Goal: Task Accomplishment & Management: Manage account settings

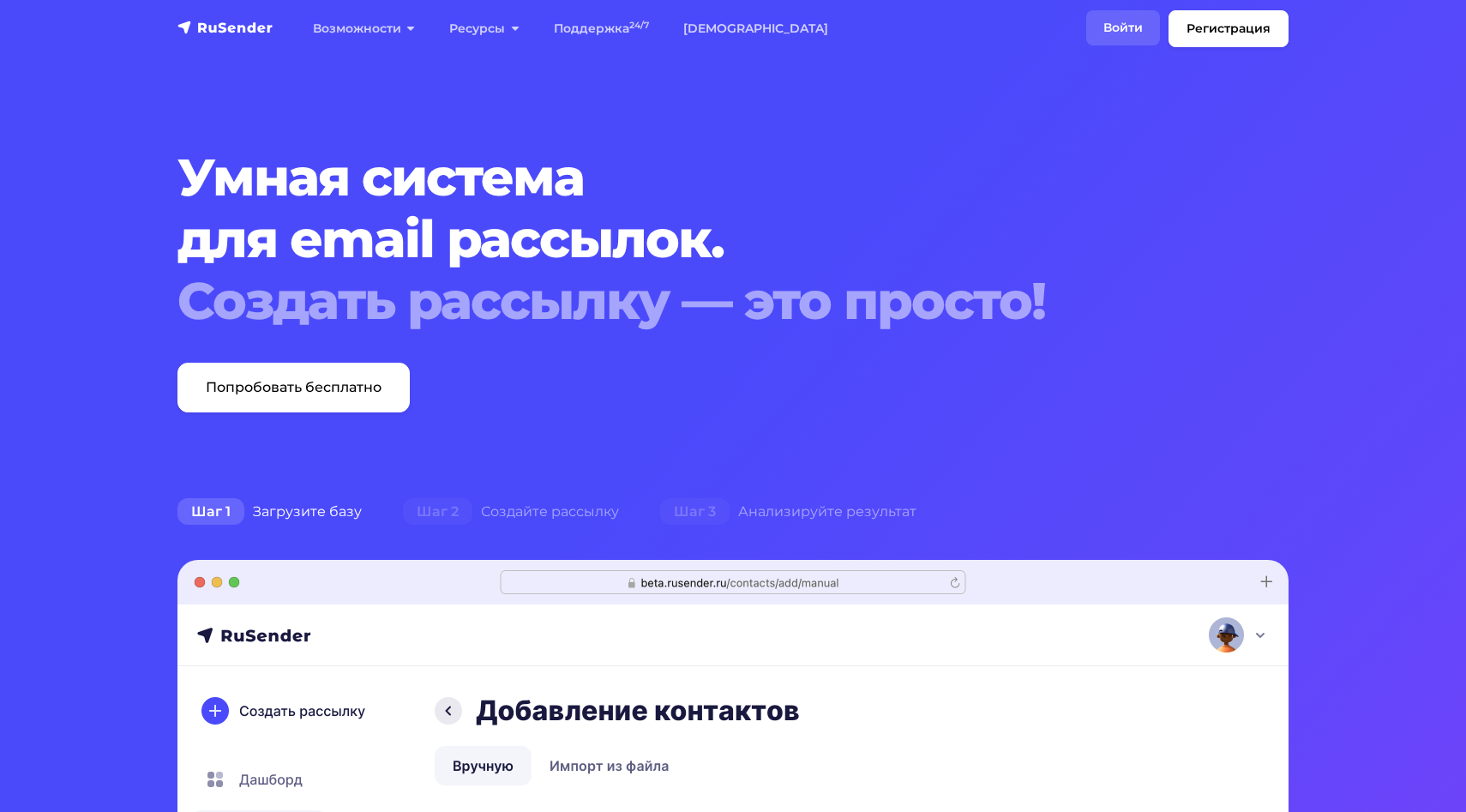
click at [1126, 26] on link "Войти" at bounding box center [1123, 27] width 74 height 35
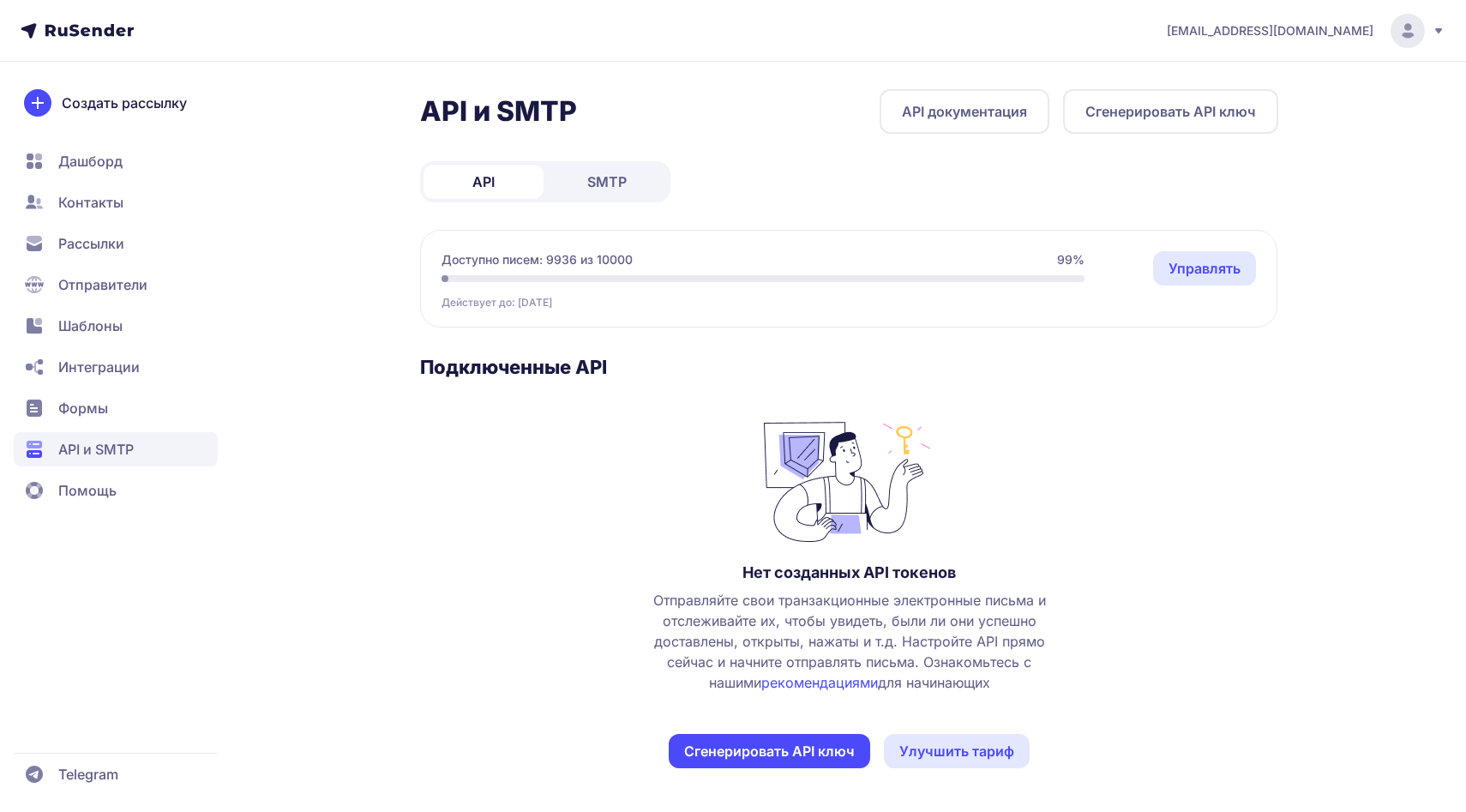
click at [607, 179] on span "SMTP" at bounding box center [607, 181] width 40 height 21
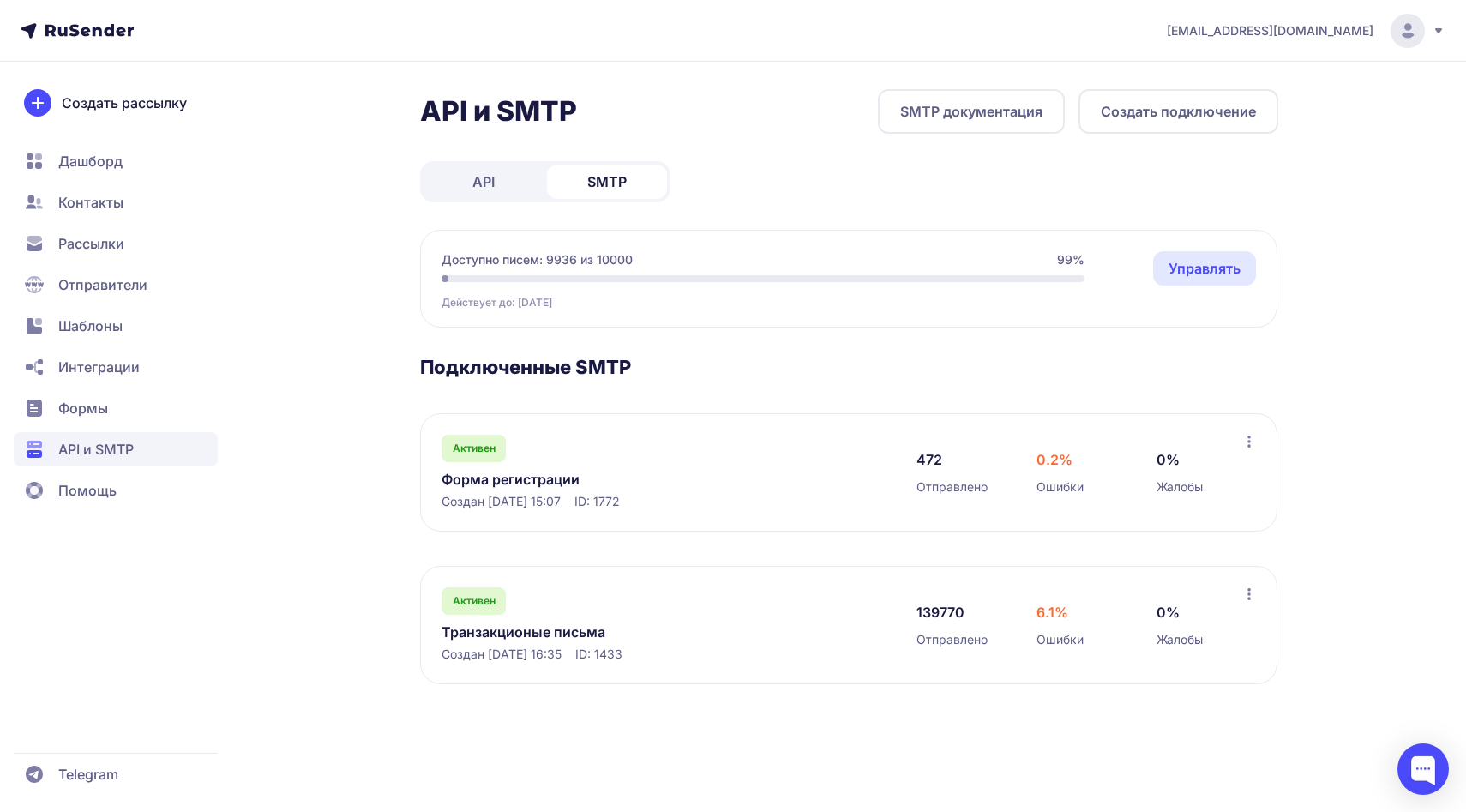
click at [519, 477] on link "Форма регистрации" at bounding box center [616, 479] width 351 height 21
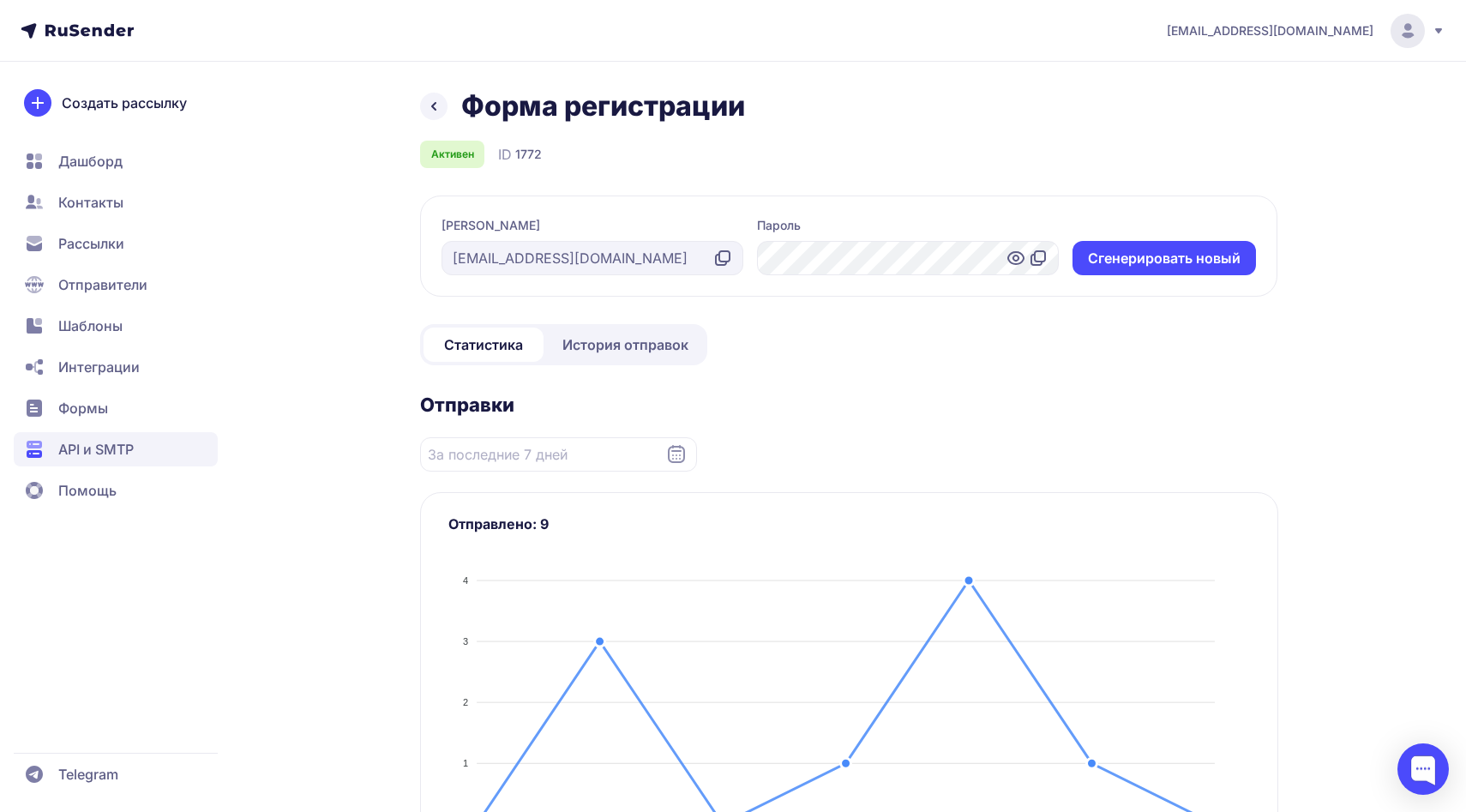
click at [585, 344] on span "История отправок" at bounding box center [625, 344] width 126 height 21
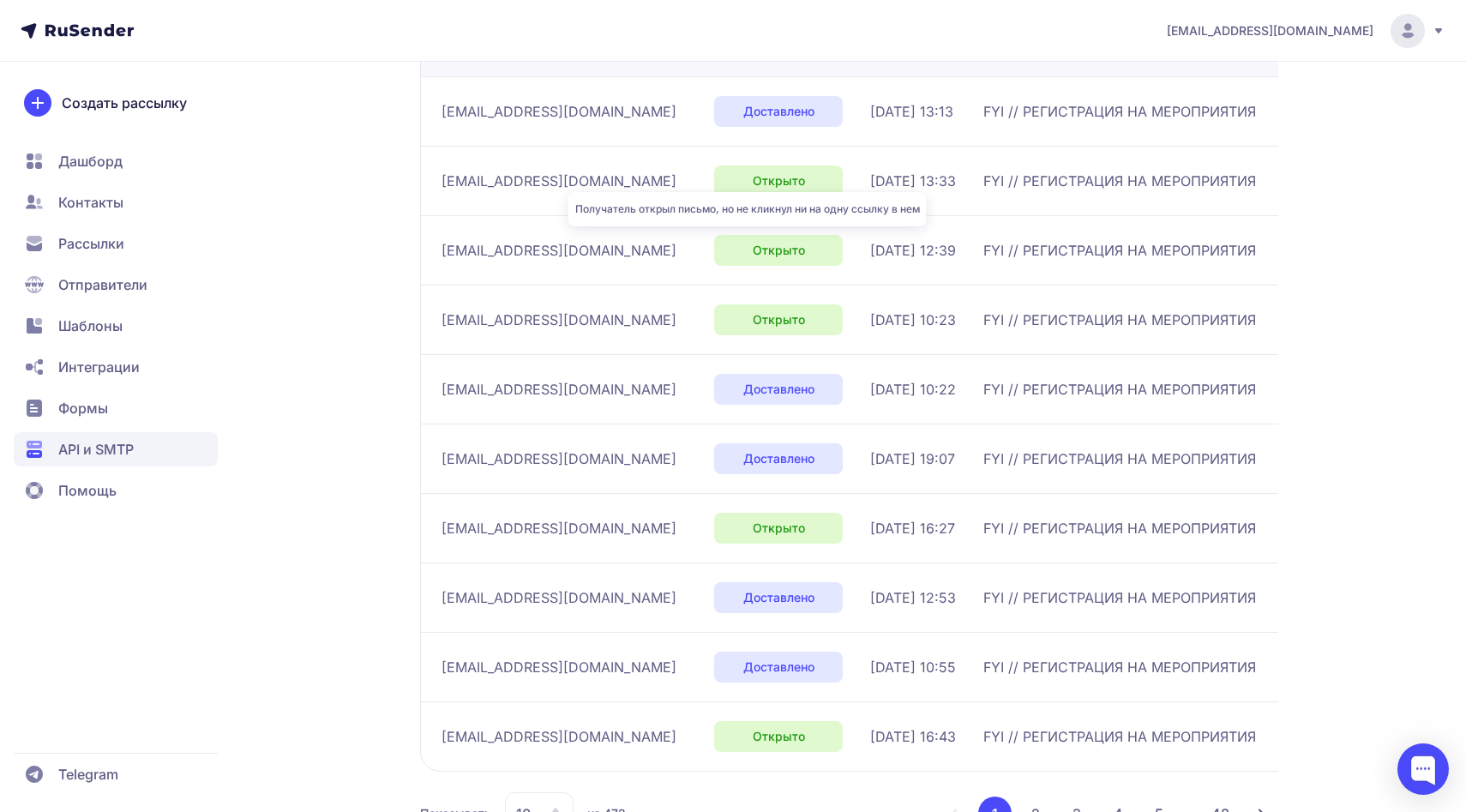
scroll to position [402, 0]
